Goal: Information Seeking & Learning: Learn about a topic

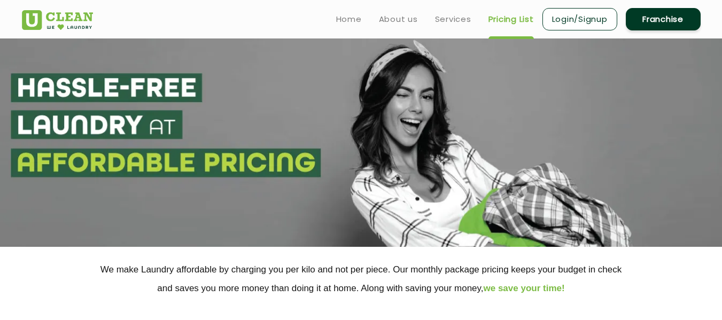
scroll to position [280, 0]
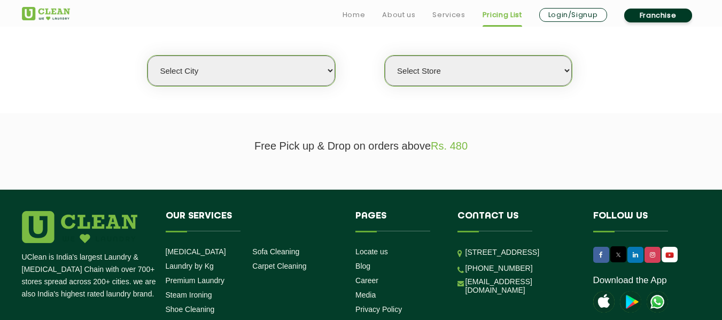
click at [314, 75] on select "Select city [GEOGRAPHIC_DATA] [GEOGRAPHIC_DATA] [GEOGRAPHIC_DATA] [GEOGRAPHIC_D…" at bounding box center [240, 71] width 187 height 30
select select "68"
click at [147, 56] on select "Select city [GEOGRAPHIC_DATA] [GEOGRAPHIC_DATA] [GEOGRAPHIC_DATA] [GEOGRAPHIC_D…" at bounding box center [240, 71] width 187 height 30
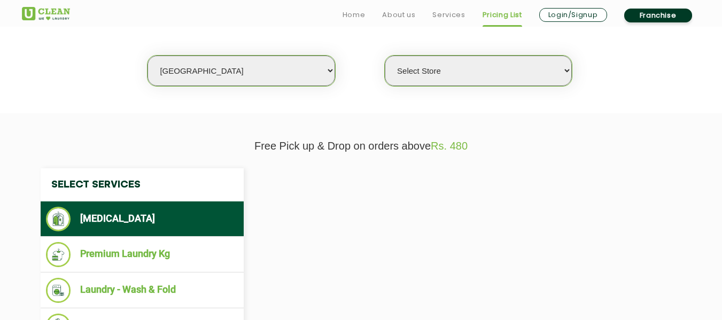
click at [461, 85] on select "Select Store" at bounding box center [478, 71] width 187 height 30
select select "432"
click at [385, 56] on select "Select Store [PERSON_NAME][GEOGRAPHIC_DATA] UClean Talab Tillo UClean Janipur U…" at bounding box center [478, 71] width 187 height 30
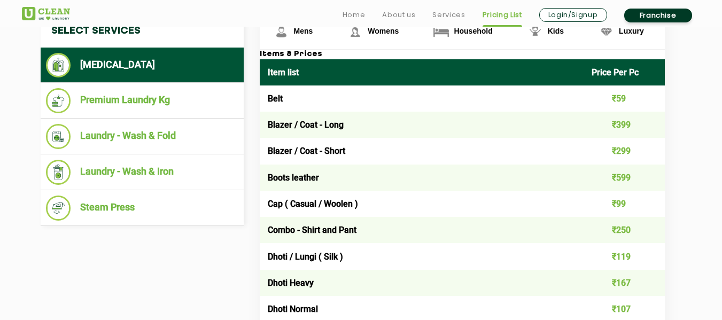
scroll to position [439, 0]
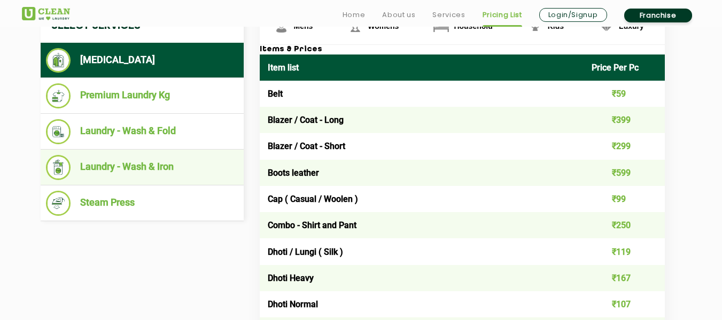
click at [200, 176] on li "Laundry - Wash & Iron" at bounding box center [142, 167] width 192 height 25
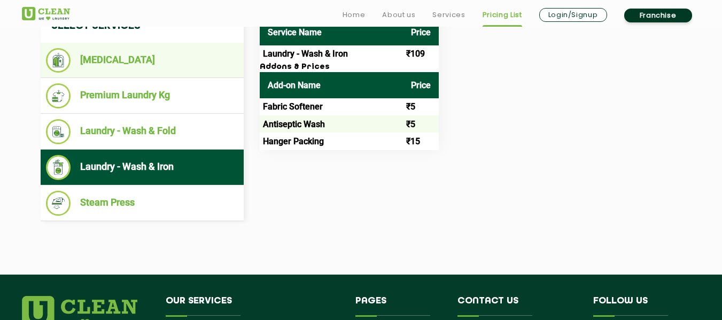
click at [203, 63] on li "[MEDICAL_DATA]" at bounding box center [142, 60] width 192 height 25
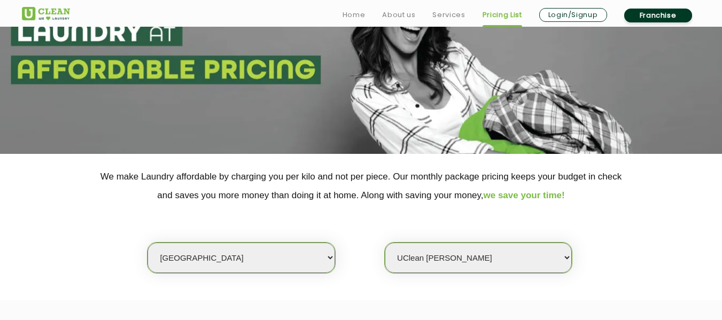
scroll to position [0, 0]
